Goal: Information Seeking & Learning: Learn about a topic

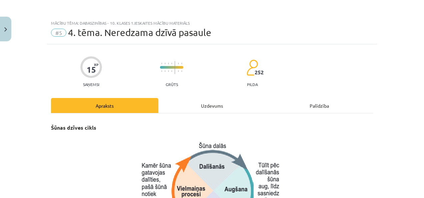
drag, startPoint x: 418, startPoint y: 50, endPoint x: 418, endPoint y: 64, distance: 14.3
click at [418, 64] on div "Mācību tēma: Dabaszinības - 10. klases 1.ieskaites mācību materiāls #5 4. tēma.…" at bounding box center [212, 99] width 424 height 198
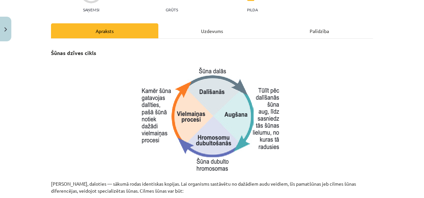
scroll to position [75, 0]
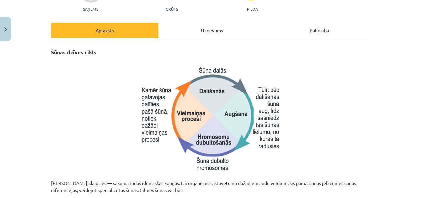
click at [348, 81] on p at bounding box center [212, 120] width 322 height 111
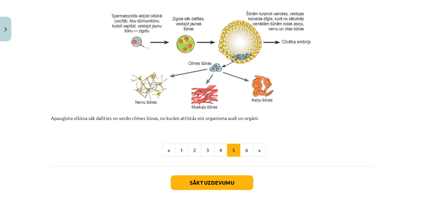
scroll to position [318, 0]
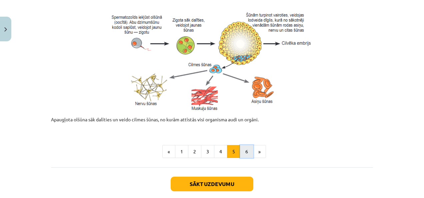
click at [248, 151] on button "6" at bounding box center [246, 151] width 13 height 13
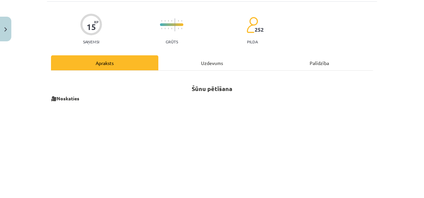
scroll to position [43, 0]
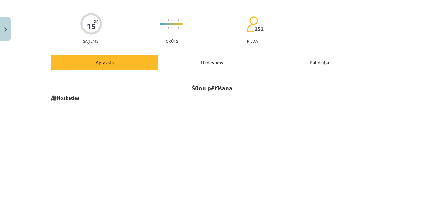
drag, startPoint x: 418, startPoint y: 44, endPoint x: 419, endPoint y: 57, distance: 13.1
click at [419, 57] on div "Mācību tēma: Dabaszinības - 10. klases 1.ieskaites mācību materiāls #5 4. tēma.…" at bounding box center [212, 99] width 424 height 198
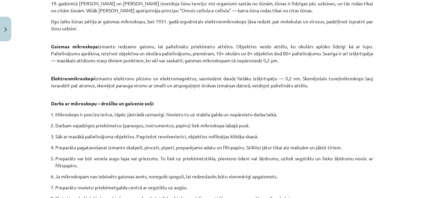
scroll to position [309, 0]
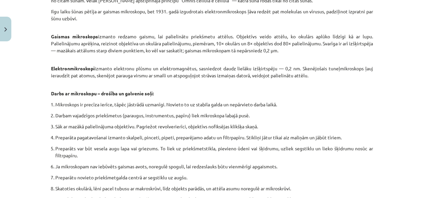
drag, startPoint x: 421, startPoint y: 193, endPoint x: 262, endPoint y: 110, distance: 179.7
click at [262, 110] on ol "Mikroskops ir precīza ierīce, tāpēc jāstrādā uzmanīgi. Novieto to uz stabila ga…" at bounding box center [212, 155] width 322 height 109
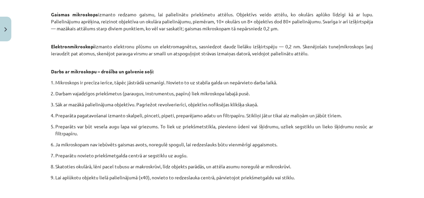
scroll to position [336, 0]
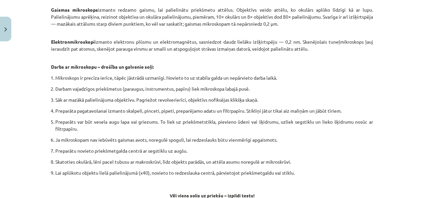
click at [304, 131] on p "Preparāts var būt vesela augu lapa vai griezums. To liek uz priekšmetstikla, pi…" at bounding box center [213, 125] width 317 height 14
click at [322, 22] on p "Gaismas mikroskops izmanto redzamo gaismu, lai palielinātu priekšmetu attēlus. …" at bounding box center [212, 20] width 322 height 28
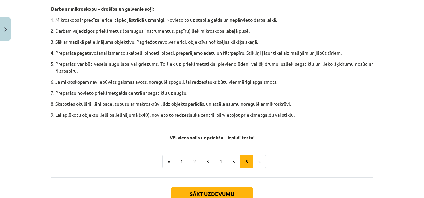
scroll to position [394, 0]
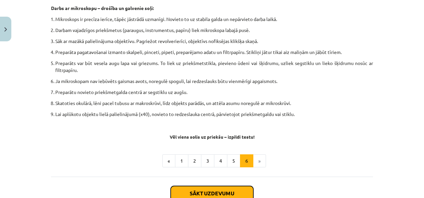
click at [221, 195] on button "Sākt uzdevumu" at bounding box center [212, 193] width 83 height 15
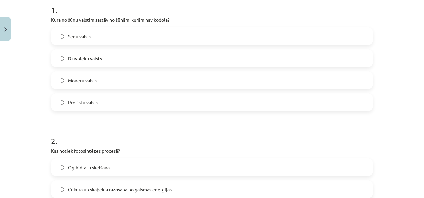
scroll to position [140, 0]
click at [305, 84] on label "Monēru valsts" at bounding box center [212, 79] width 320 height 17
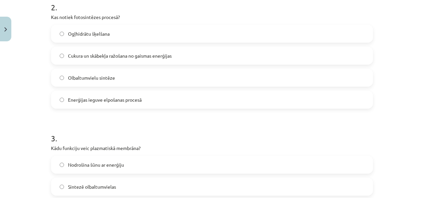
scroll to position [274, 0]
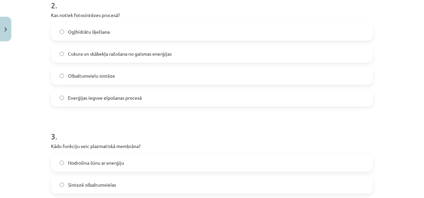
click at [137, 60] on label "Cukura un skābekļa ražošana no gaismas enerģijas" at bounding box center [212, 53] width 320 height 17
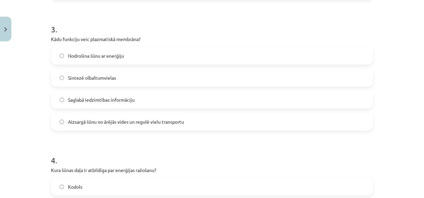
scroll to position [382, 0]
click at [146, 123] on span "Aizsargā šūnu no ārējās vides un regulē vielu transportu" at bounding box center [126, 120] width 116 height 7
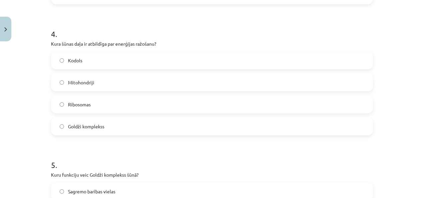
scroll to position [505, 0]
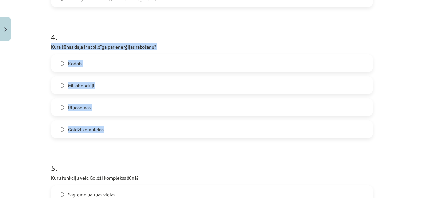
drag, startPoint x: 47, startPoint y: 47, endPoint x: 113, endPoint y: 127, distance: 104.6
copy div "Kura šūnas daļa ir atbildīga par enerģijas ražošanu? Kodols Mitohondriji Riboso…"
click at [146, 85] on label "Mitohondriji" at bounding box center [212, 85] width 320 height 17
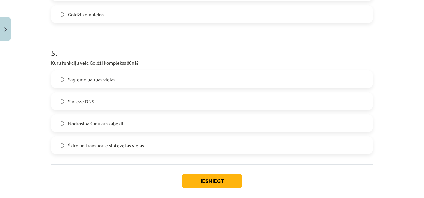
scroll to position [623, 0]
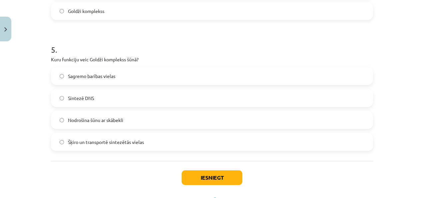
click at [225, 142] on label "Šķiro un transportē sintezētās vielas" at bounding box center [212, 142] width 320 height 17
click at [199, 177] on button "Iesniegt" at bounding box center [212, 177] width 61 height 15
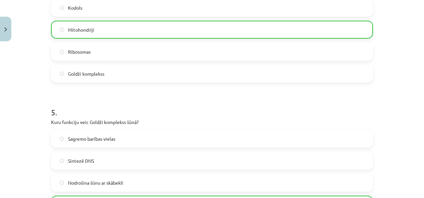
scroll to position [674, 0]
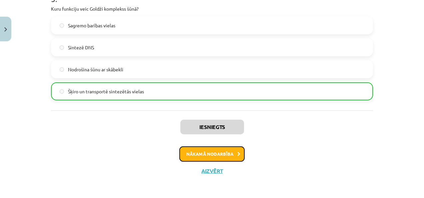
click at [210, 153] on button "Nākamā nodarbība" at bounding box center [211, 153] width 65 height 15
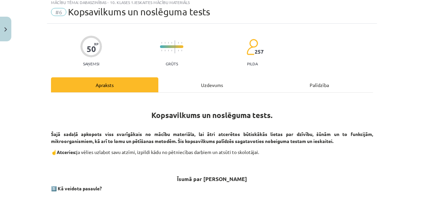
scroll to position [17, 0]
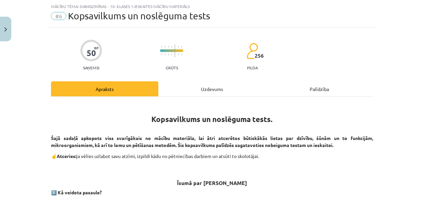
click at [206, 95] on div "Uzdevums" at bounding box center [211, 88] width 107 height 15
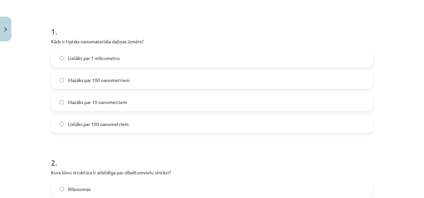
scroll to position [94, 0]
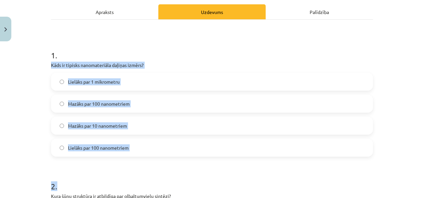
drag, startPoint x: 49, startPoint y: 63, endPoint x: 126, endPoint y: 160, distance: 124.2
copy form "Kāds ir tipisks nanomateriāla daļiņas izmērs? Lielāks par 1 mikrometru Mazāks p…"
click at [120, 101] on span "Mazāks par 100 nanometriem" at bounding box center [99, 103] width 62 height 7
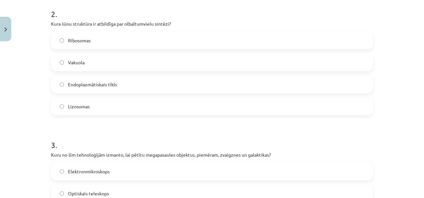
scroll to position [262, 0]
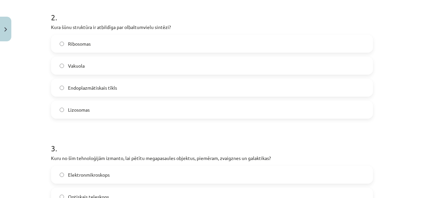
click at [118, 39] on label "Ribosomas" at bounding box center [212, 43] width 320 height 17
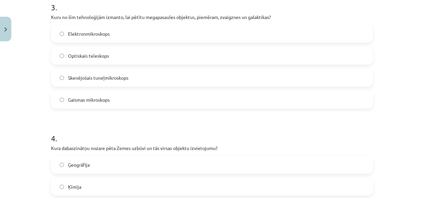
scroll to position [400, 0]
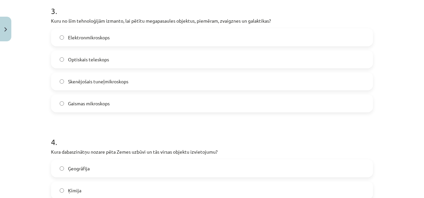
click at [114, 59] on label "Optiskais teleskops" at bounding box center [212, 59] width 320 height 17
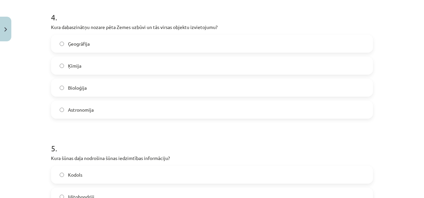
scroll to position [528, 0]
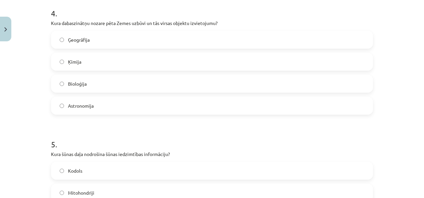
click at [142, 37] on label "Ģeogrāfija" at bounding box center [212, 39] width 320 height 17
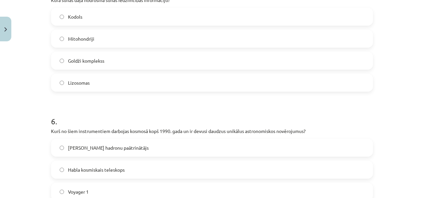
scroll to position [662, 0]
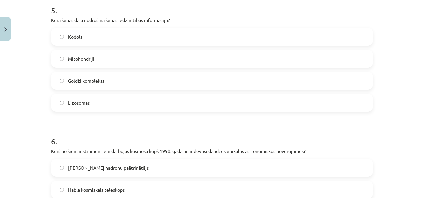
click at [190, 38] on label "Kodols" at bounding box center [212, 36] width 320 height 17
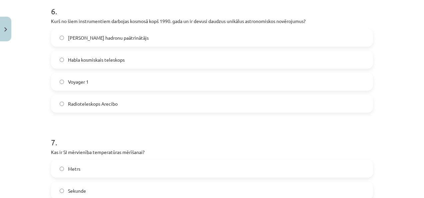
scroll to position [779, 0]
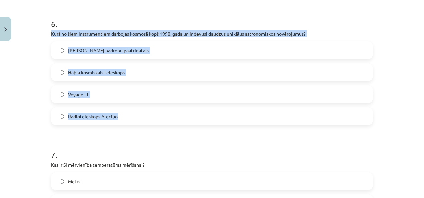
drag, startPoint x: 43, startPoint y: 33, endPoint x: 145, endPoint y: 121, distance: 134.6
click at [145, 121] on div "Mācību tēma: Dabaszinības - 10. klases 1.ieskaites mācību materiāls #6 Kopsavil…" at bounding box center [212, 99] width 424 height 198
copy div "Kurš no šiem instrumentiem darbojas kosmosā kopš 1990. gada un ir devusi daudzu…"
click at [124, 71] on label "Habla kosmiskais teleskops" at bounding box center [212, 72] width 320 height 17
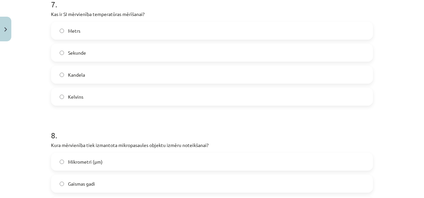
scroll to position [928, 0]
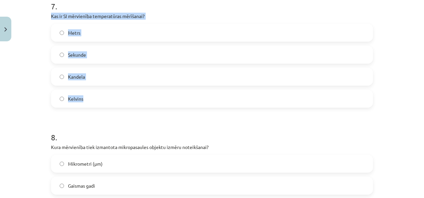
drag, startPoint x: 47, startPoint y: 17, endPoint x: 119, endPoint y: 102, distance: 112.3
copy div "Kas ir SI mērvienība temperatūras mērīšanai? Metrs Sekunde Kandela Kelvins"
click at [161, 96] on label "Kelvins" at bounding box center [212, 98] width 320 height 17
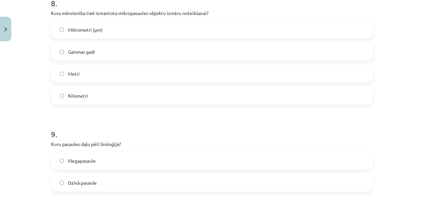
scroll to position [1058, 0]
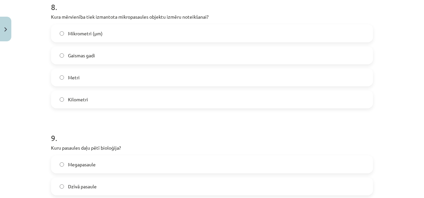
click at [107, 37] on label "Mikrometri (μm)" at bounding box center [212, 33] width 320 height 17
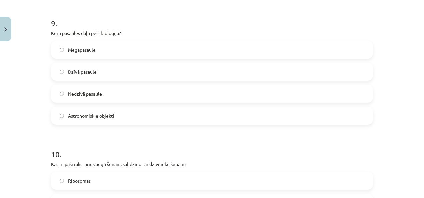
click at [98, 78] on label "Dzīvā pasaule" at bounding box center [212, 71] width 320 height 17
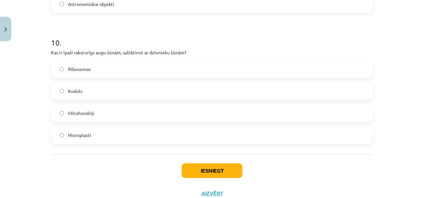
scroll to position [1307, 0]
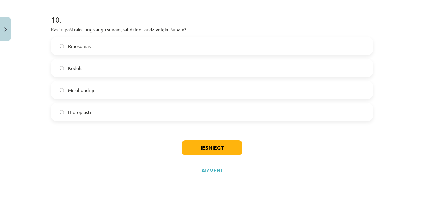
click at [107, 109] on label "Hloroplasti" at bounding box center [212, 112] width 320 height 17
click at [207, 149] on button "Iesniegt" at bounding box center [212, 147] width 61 height 15
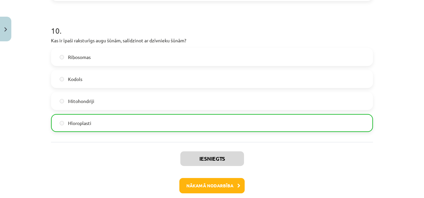
scroll to position [1328, 0]
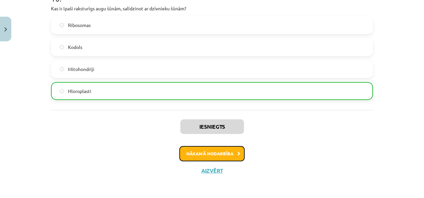
click at [199, 153] on button "Nākamā nodarbība" at bounding box center [211, 153] width 65 height 15
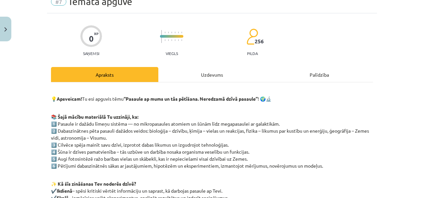
scroll to position [17, 0]
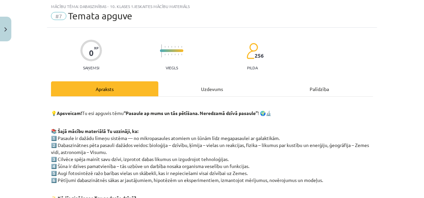
click at [217, 90] on div "Uzdevums" at bounding box center [211, 88] width 107 height 15
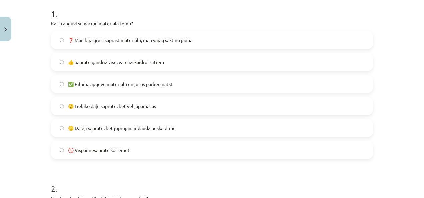
scroll to position [140, 0]
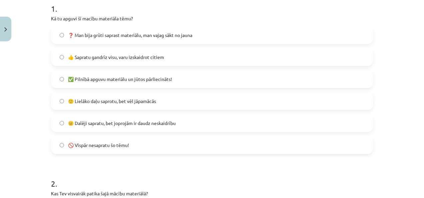
click at [119, 61] on label "👍 Sapratu gandrīz visu, varu izskaidrot citiem" at bounding box center [212, 57] width 320 height 17
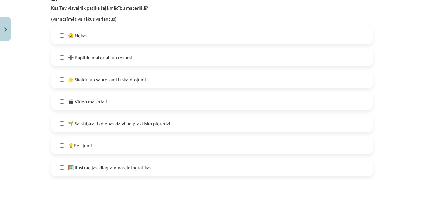
scroll to position [324, 0]
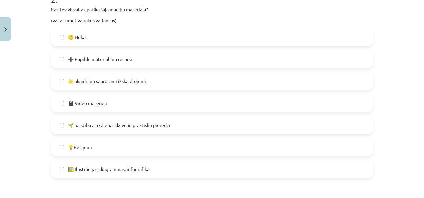
click at [250, 175] on label "🖼️ Ilustrācijas, diagrammas, infografikas" at bounding box center [212, 169] width 320 height 17
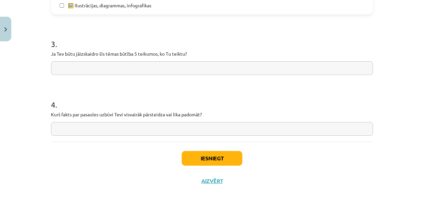
scroll to position [489, 0]
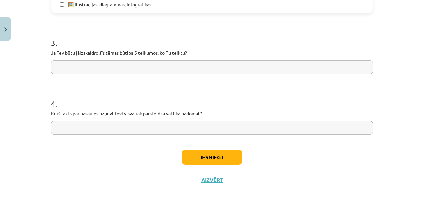
click at [191, 71] on input "text" at bounding box center [212, 67] width 322 height 14
click at [191, 71] on input "**********" at bounding box center [212, 67] width 322 height 14
click at [85, 67] on input "**********" at bounding box center [212, 67] width 322 height 14
click at [112, 67] on input "**********" at bounding box center [212, 67] width 322 height 14
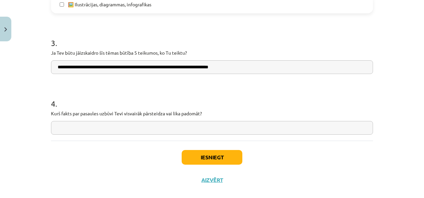
click at [206, 65] on input "**********" at bounding box center [212, 67] width 322 height 14
click at [202, 66] on input "**********" at bounding box center [212, 67] width 322 height 14
click at [205, 67] on input "**********" at bounding box center [212, 67] width 322 height 14
click at [301, 69] on input "**********" at bounding box center [212, 67] width 322 height 14
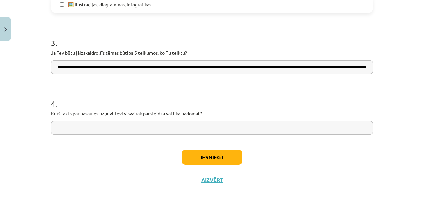
scroll to position [0, 398]
click at [352, 66] on input "**********" at bounding box center [212, 67] width 322 height 14
type input "**********"
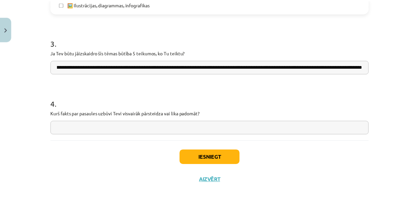
scroll to position [0, 0]
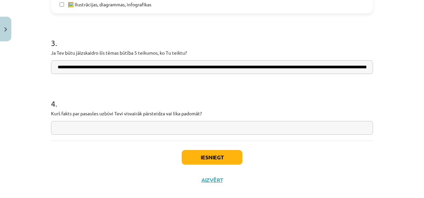
click at [330, 126] on input "text" at bounding box center [212, 128] width 322 height 14
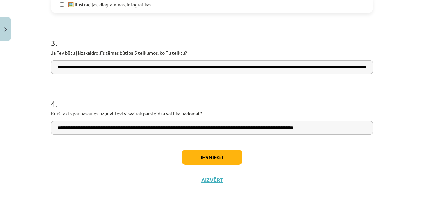
click at [337, 129] on input "**********" at bounding box center [212, 128] width 322 height 14
type input "**********"
click at [319, 170] on div "Iesniegt Aizvērt" at bounding box center [212, 164] width 322 height 47
click at [224, 155] on button "Iesniegt" at bounding box center [212, 157] width 61 height 15
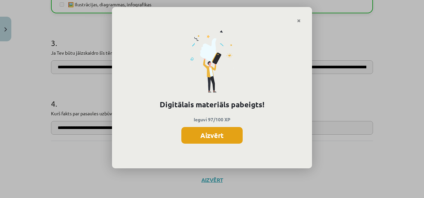
click at [217, 127] on button "Aizvērt" at bounding box center [211, 135] width 61 height 17
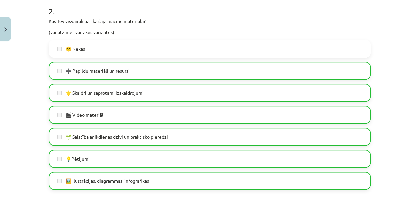
scroll to position [498, 0]
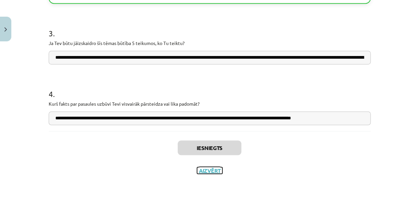
click at [213, 168] on button "Aizvērt" at bounding box center [209, 170] width 25 height 7
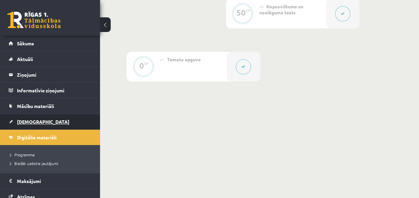
click at [37, 118] on link "[DEMOGRAPHIC_DATA]" at bounding box center [50, 121] width 83 height 15
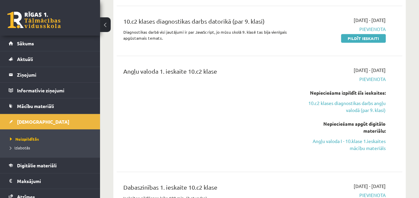
scroll to position [164, 0]
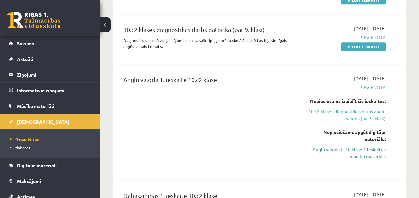
click at [349, 157] on link "Angļu valoda I - 10.klase 1.ieskaites mācību materiāls" at bounding box center [345, 153] width 81 height 14
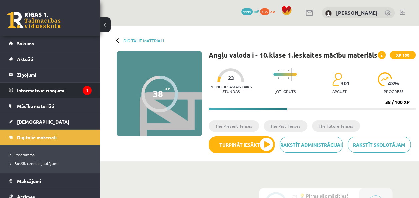
click at [31, 91] on legend "Informatīvie ziņojumi 1" at bounding box center [54, 90] width 75 height 15
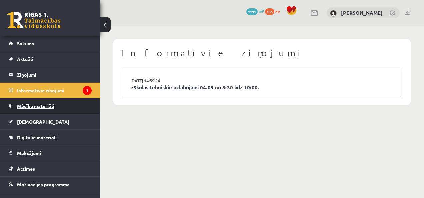
click at [82, 110] on link "Mācību materiāli" at bounding box center [50, 105] width 83 height 15
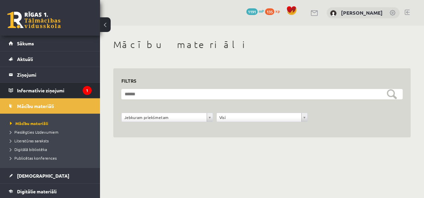
click at [89, 91] on li "Informatīvie ziņojumi 1" at bounding box center [50, 90] width 100 height 16
click at [63, 91] on legend "Informatīvie ziņojumi 1" at bounding box center [54, 90] width 75 height 15
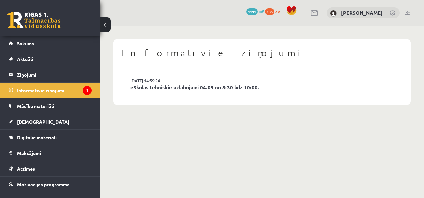
click at [179, 85] on link "eSkolas tehniskie uzlabojumi 04.09 no 8:30 līdz 10:00." at bounding box center [261, 88] width 263 height 8
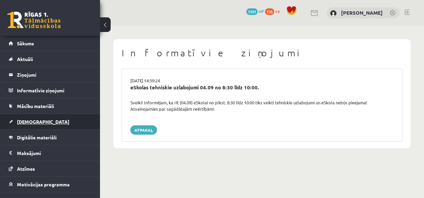
click at [35, 121] on span "[DEMOGRAPHIC_DATA]" at bounding box center [43, 122] width 52 height 6
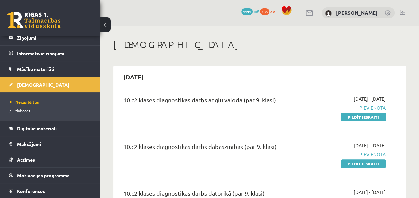
scroll to position [40, 0]
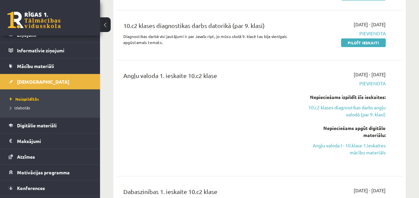
scroll to position [173, 0]
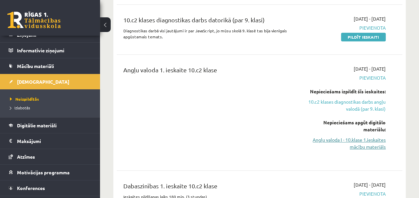
click at [365, 137] on link "Angļu valoda I - 10.klase 1.ieskaites mācību materiāls" at bounding box center [345, 143] width 81 height 14
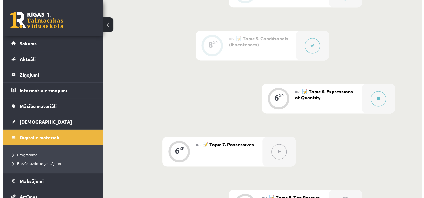
scroll to position [478, 0]
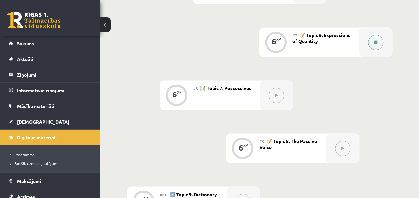
click at [380, 41] on button at bounding box center [375, 42] width 15 height 15
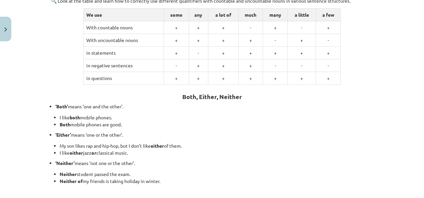
scroll to position [131, 0]
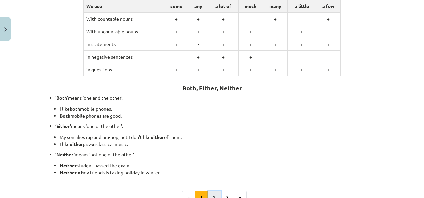
click at [211, 197] on button "2" at bounding box center [214, 197] width 13 height 13
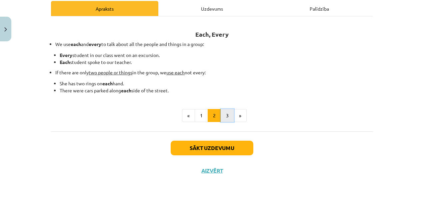
click at [229, 118] on button "3" at bounding box center [227, 115] width 13 height 13
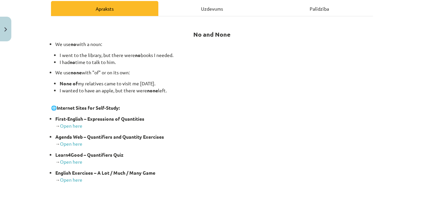
click at [229, 118] on p "First-English – Expressions of Quantities → Open here" at bounding box center [213, 122] width 317 height 14
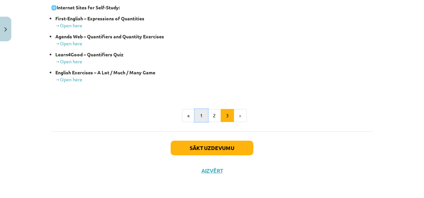
click at [198, 117] on button "1" at bounding box center [201, 115] width 13 height 13
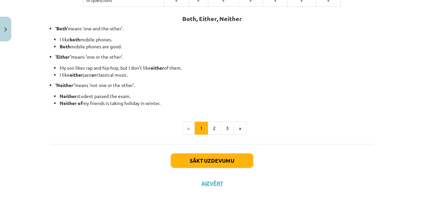
scroll to position [201, 0]
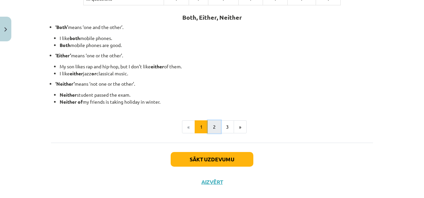
click at [216, 124] on button "2" at bounding box center [214, 126] width 13 height 13
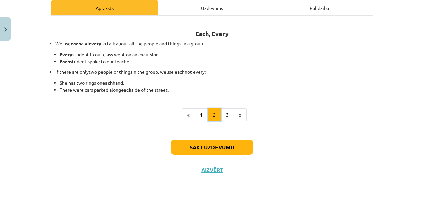
scroll to position [97, 0]
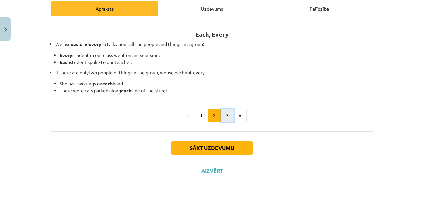
click at [223, 114] on button "3" at bounding box center [227, 115] width 13 height 13
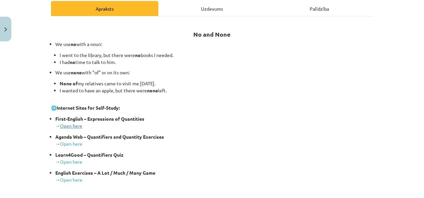
click at [69, 125] on link "Open here" at bounding box center [71, 126] width 22 height 6
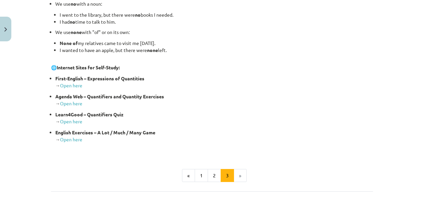
scroll to position [140, 0]
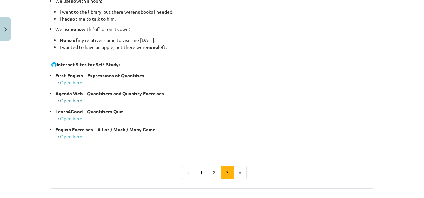
click at [70, 99] on link "Open here" at bounding box center [71, 100] width 22 height 6
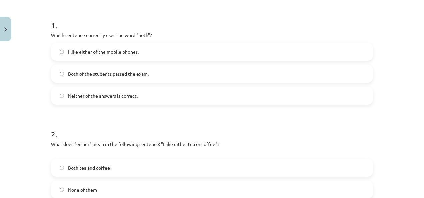
scroll to position [124, 0]
click at [146, 72] on span "Both of the students passed the exam." at bounding box center [108, 73] width 81 height 7
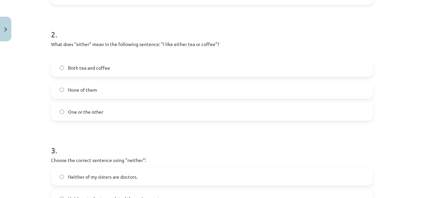
scroll to position [227, 0]
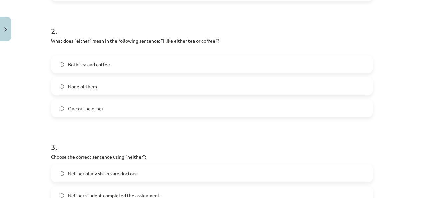
click at [101, 61] on span "Both tea and coffee" at bounding box center [89, 64] width 42 height 7
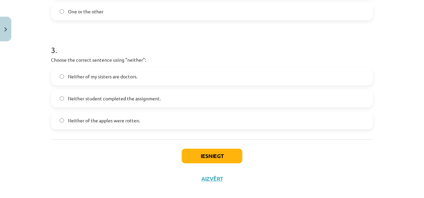
scroll to position [321, 0]
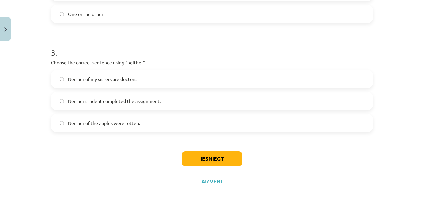
click at [98, 79] on span "Neither of my sisters are doctors." at bounding box center [102, 79] width 69 height 7
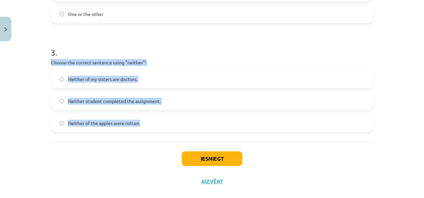
drag, startPoint x: 48, startPoint y: 63, endPoint x: 152, endPoint y: 123, distance: 120.0
copy div "Choose the correct sentence using "neither": Neither of my sisters are doctors.…"
click at [132, 99] on span "Neither student completed the assignment." at bounding box center [114, 101] width 93 height 7
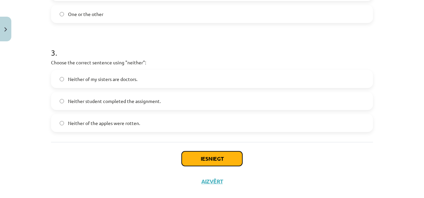
click at [191, 157] on button "Iesniegt" at bounding box center [212, 158] width 61 height 15
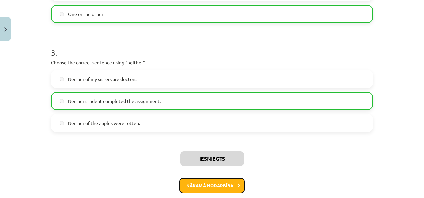
click at [222, 186] on button "Nākamā nodarbība" at bounding box center [211, 185] width 65 height 15
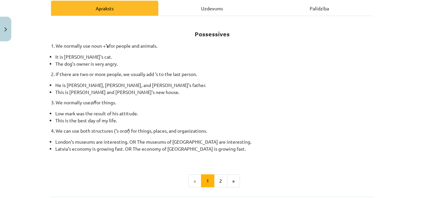
scroll to position [99, 0]
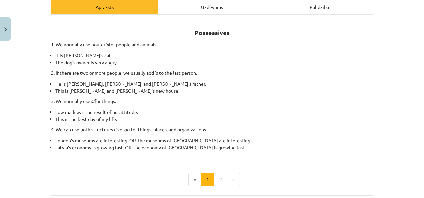
drag, startPoint x: 422, startPoint y: 95, endPoint x: 423, endPoint y: 42, distance: 53.0
click at [418, 42] on div "Mācību tēma: Angļu valoda i - 10.klase 1.ieskaites mācību materiāls #8 📝 Topic …" at bounding box center [212, 99] width 424 height 198
click at [376, 78] on div "Mācību tēma: Angļu valoda i - 10.klase 1.ieskaites mācību materiāls #8 📝 Topic …" at bounding box center [212, 99] width 424 height 198
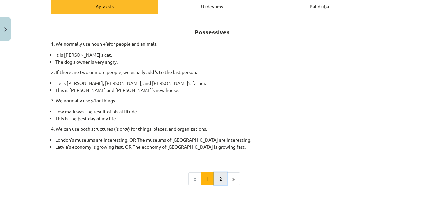
click at [221, 177] on button "2" at bounding box center [220, 178] width 13 height 13
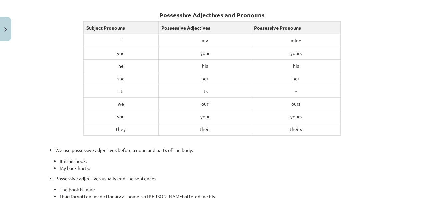
scroll to position [119, 0]
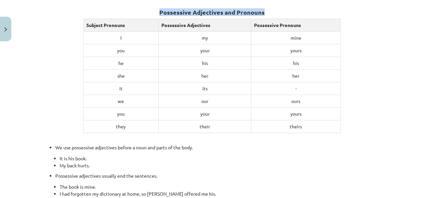
drag, startPoint x: 423, startPoint y: 104, endPoint x: 424, endPoint y: 9, distance: 95.3
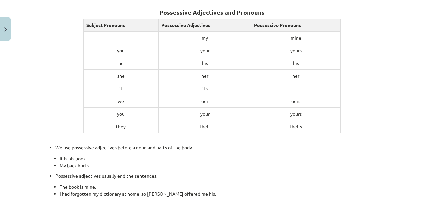
drag, startPoint x: 382, startPoint y: 94, endPoint x: 419, endPoint y: 39, distance: 66.2
click at [418, 39] on div "Mācību tēma: Angļu valoda i - 10.klase 1.ieskaites mācību materiāls #8 📝 Topic …" at bounding box center [212, 99] width 424 height 198
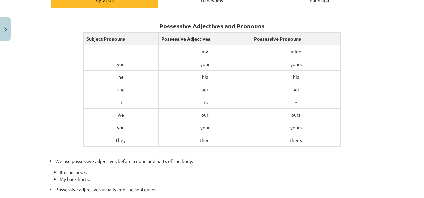
scroll to position [105, 0]
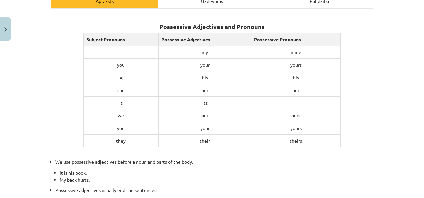
drag, startPoint x: 417, startPoint y: 71, endPoint x: 420, endPoint y: 78, distance: 7.7
click at [418, 78] on div "Mācību tēma: Angļu valoda i - 10.klase 1.ieskaites mācību materiāls #8 📝 Topic …" at bounding box center [212, 99] width 424 height 198
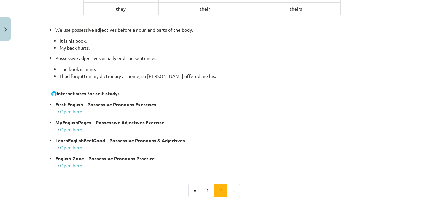
scroll to position [310, 0]
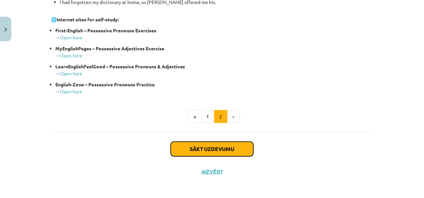
click at [235, 143] on button "Sākt uzdevumu" at bounding box center [212, 149] width 83 height 15
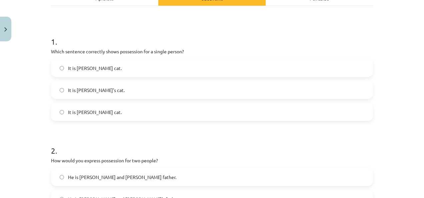
scroll to position [108, 0]
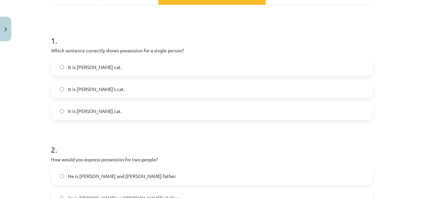
click at [91, 91] on span "It is Jane’s cat." at bounding box center [96, 89] width 57 height 7
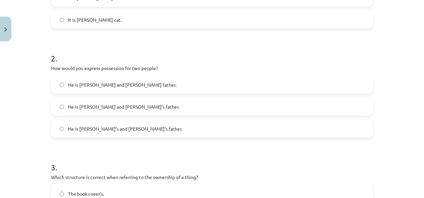
scroll to position [204, 0]
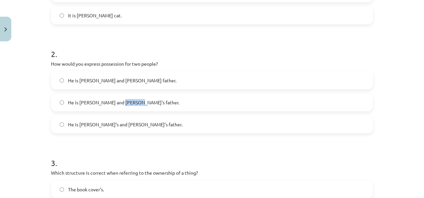
drag, startPoint x: 115, startPoint y: 106, endPoint x: 269, endPoint y: 113, distance: 154.0
click at [269, 113] on div "He is Alice and James father. He is Alice and James’s father. He is Alice’s and…" at bounding box center [212, 102] width 322 height 62
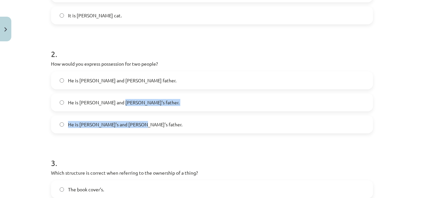
drag, startPoint x: 269, startPoint y: 113, endPoint x: 252, endPoint y: 105, distance: 18.8
click at [252, 105] on label "He is Alice and James’s father." at bounding box center [212, 102] width 320 height 17
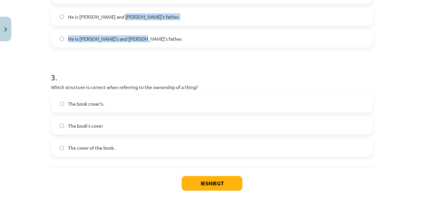
scroll to position [290, 0]
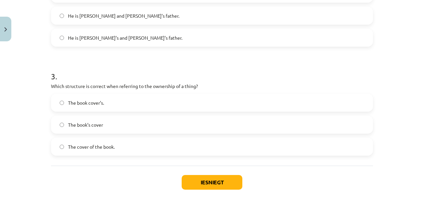
click at [97, 147] on span "The cover of the book." at bounding box center [91, 146] width 47 height 7
click at [205, 186] on button "Iesniegt" at bounding box center [212, 182] width 61 height 15
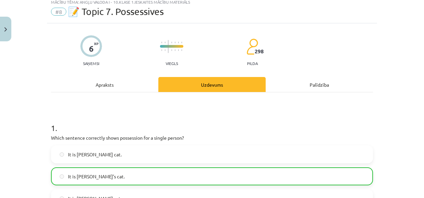
scroll to position [346, 0]
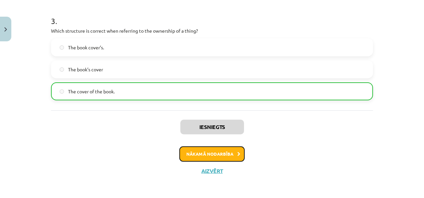
click at [207, 159] on button "Nākamā nodarbība" at bounding box center [211, 153] width 65 height 15
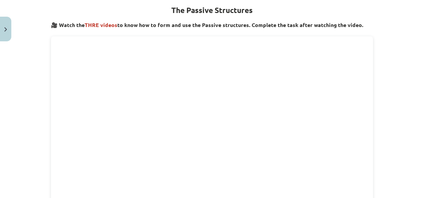
scroll to position [204, 0]
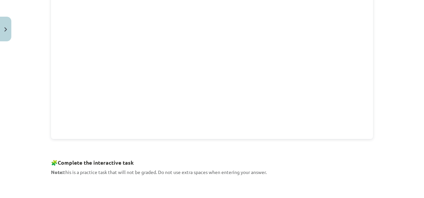
drag, startPoint x: 420, startPoint y: 107, endPoint x: 414, endPoint y: 67, distance: 40.2
click at [414, 67] on div "Mācību tēma: Angļu valoda i - 10.klase 1.ieskaites mācību materiāls #9 📝 Topic …" at bounding box center [212, 99] width 424 height 198
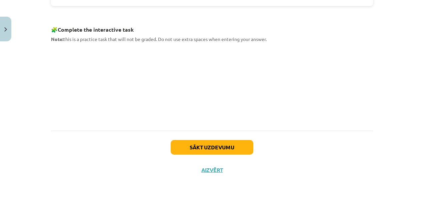
scroll to position [336, 0]
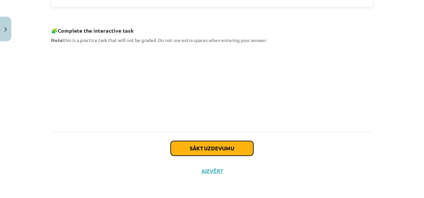
click at [209, 143] on button "Sākt uzdevumu" at bounding box center [212, 148] width 83 height 15
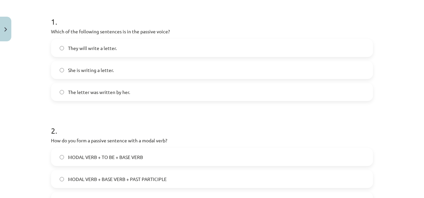
scroll to position [129, 0]
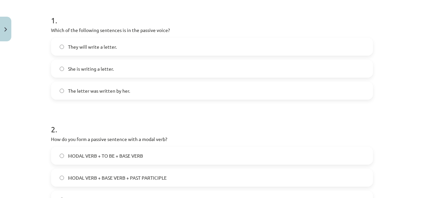
click at [104, 93] on span "The letter was written by her." at bounding box center [99, 90] width 62 height 7
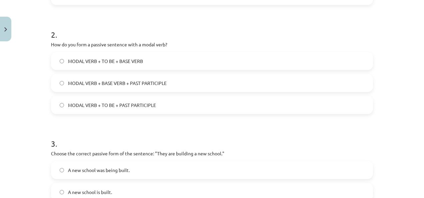
scroll to position [225, 0]
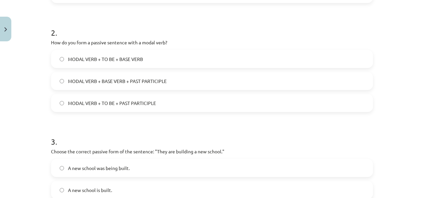
click at [117, 81] on span "MODAL VERB + BASE VERB + PAST PARTICIPLE" at bounding box center [117, 81] width 99 height 7
click at [163, 105] on label "MODAL VERB + TO BE + PAST PARTICIPLE" at bounding box center [212, 103] width 320 height 17
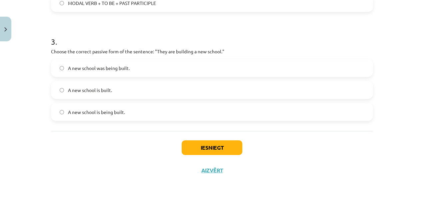
click at [100, 117] on label "A new school is being built." at bounding box center [212, 112] width 320 height 17
click at [192, 144] on button "Iesniegt" at bounding box center [212, 147] width 61 height 15
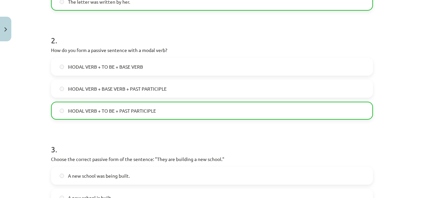
scroll to position [346, 0]
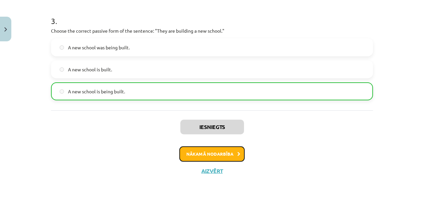
click at [207, 158] on button "Nākamā nodarbība" at bounding box center [211, 153] width 65 height 15
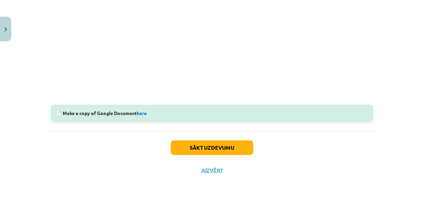
scroll to position [0, 0]
